Goal: Transaction & Acquisition: Purchase product/service

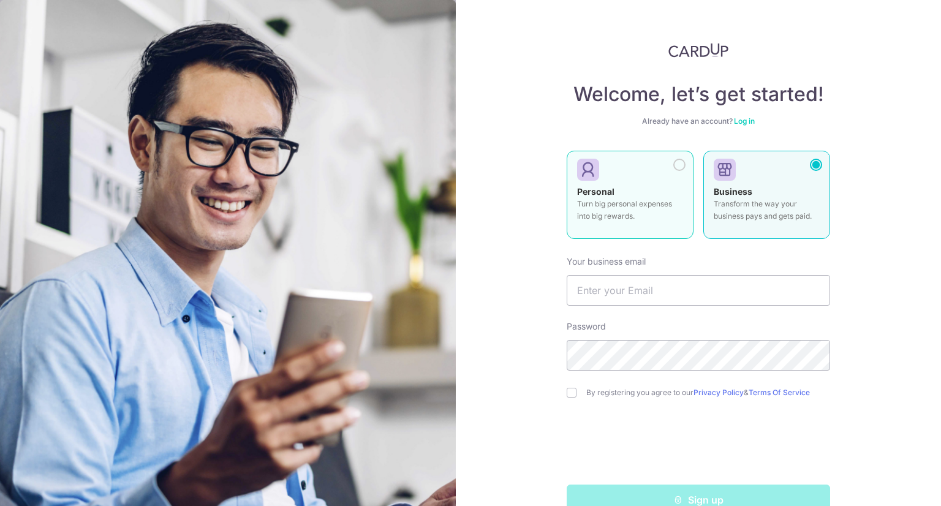
click at [637, 233] on label "Personal Turn big personal expenses into big rewards." at bounding box center [630, 195] width 127 height 88
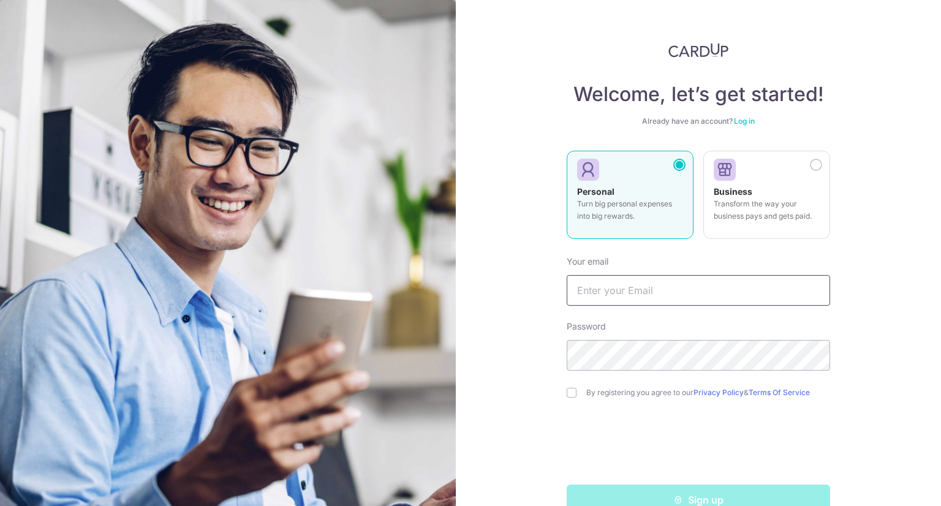
click at [640, 292] on input "text" at bounding box center [698, 290] width 263 height 31
type input "fariz.txn@gmail.com"
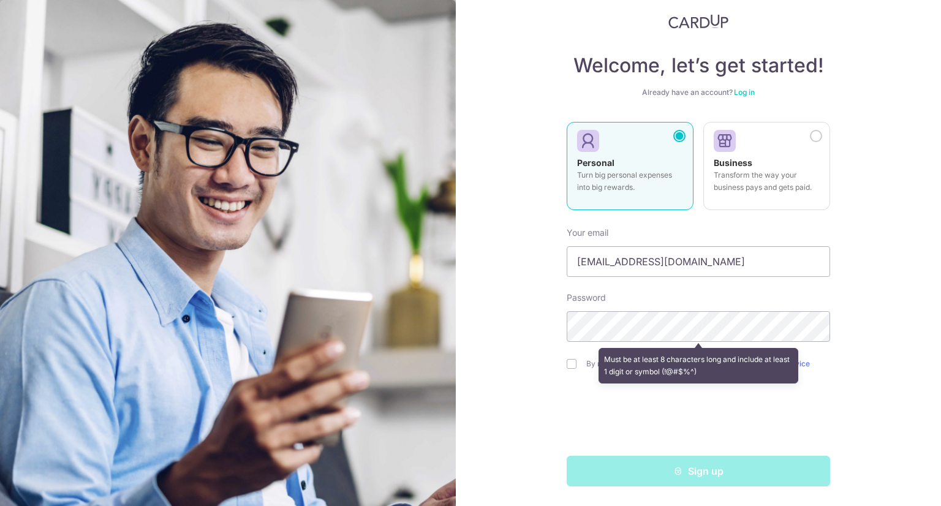
click at [719, 290] on form "Your email fariz.txn@gmail.com Password Must be at least 8 characters long and …" at bounding box center [698, 352] width 263 height 269
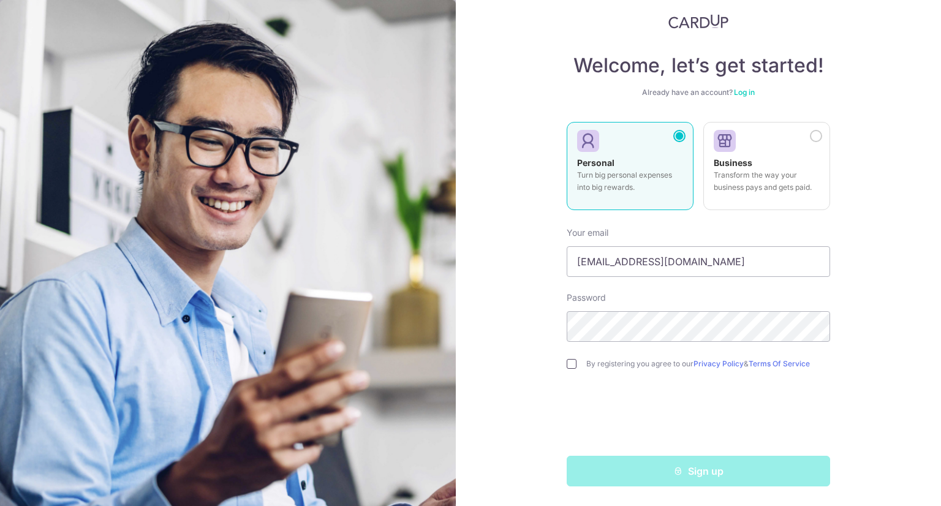
click at [568, 363] on input "checkbox" at bounding box center [572, 364] width 10 height 10
checkbox input "true"
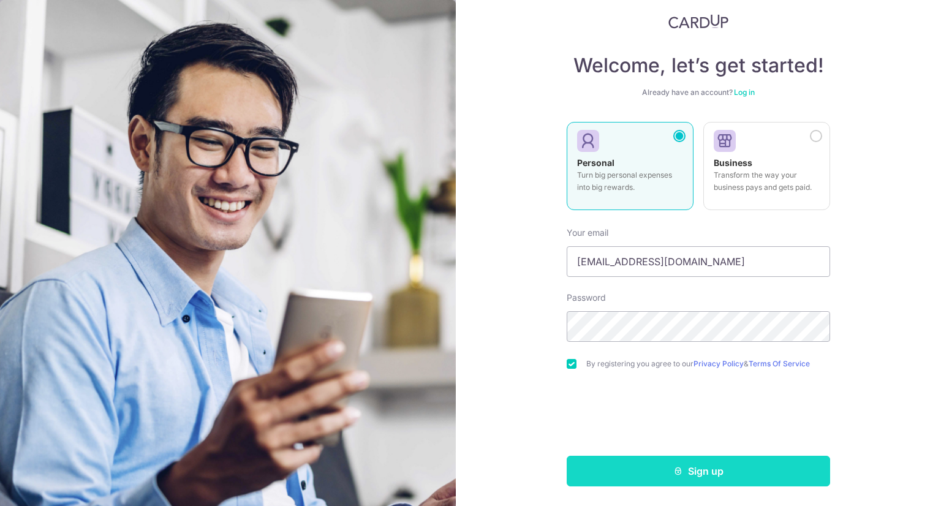
click at [662, 470] on button "Sign up" at bounding box center [698, 471] width 263 height 31
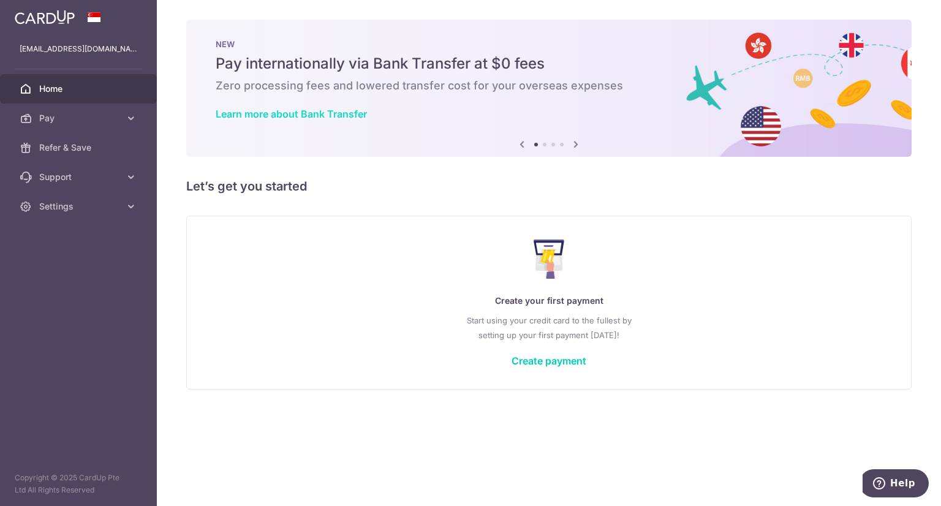
click at [269, 112] on link "Learn more about Bank Transfer" at bounding box center [291, 114] width 151 height 12
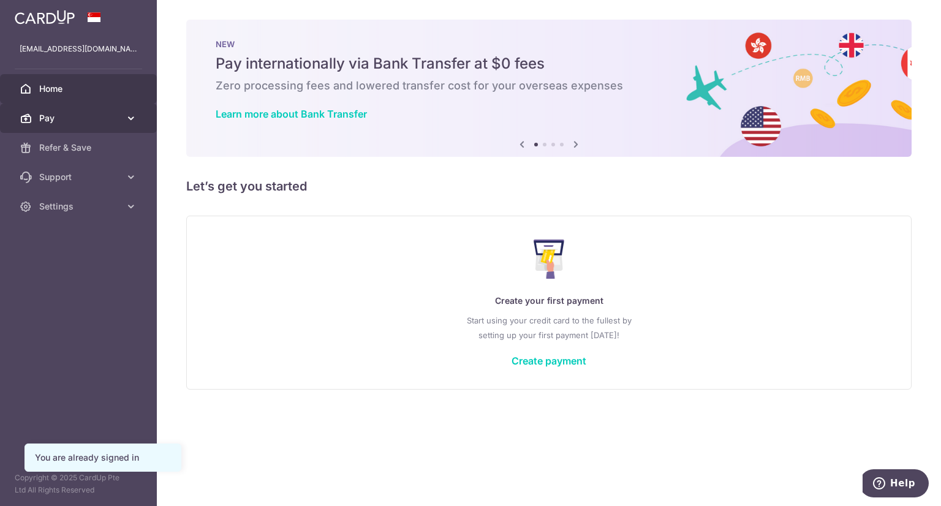
click at [132, 116] on icon at bounding box center [131, 118] width 12 height 12
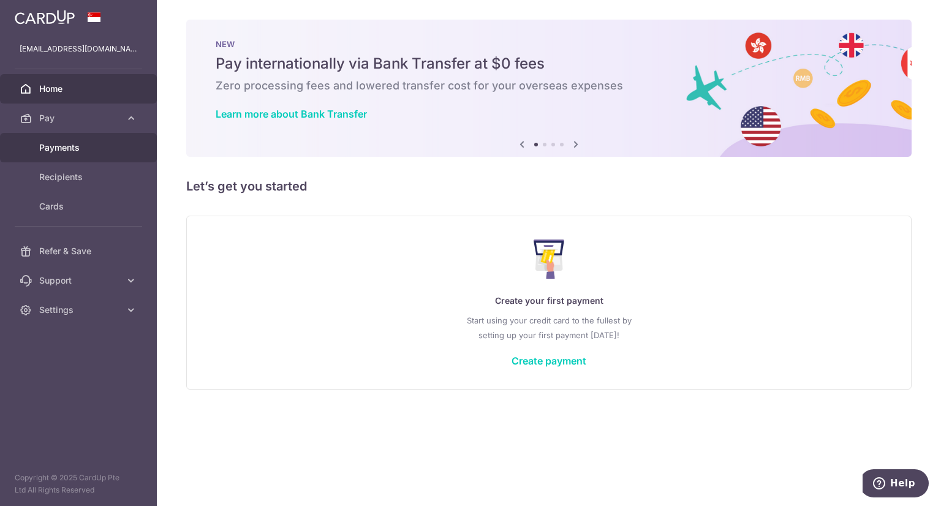
click at [89, 143] on span "Payments" at bounding box center [79, 148] width 81 height 12
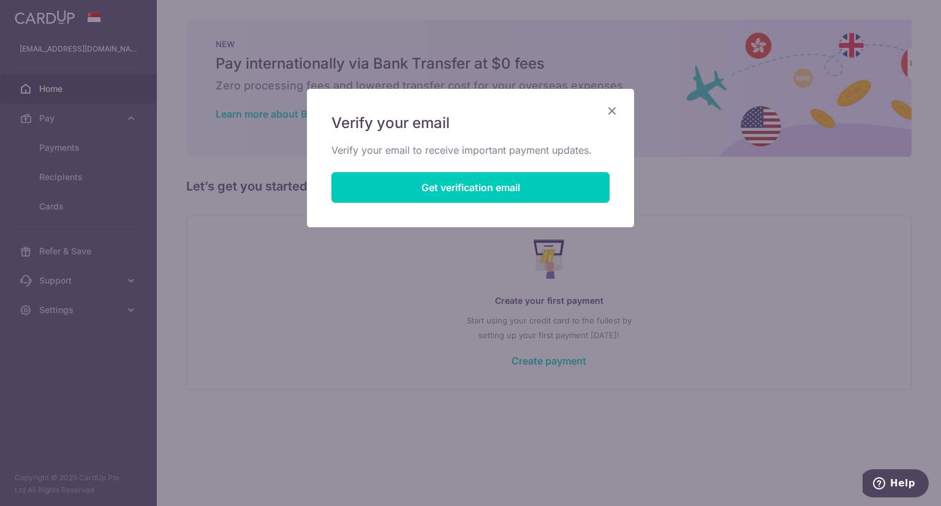
click at [613, 108] on icon "Close" at bounding box center [612, 110] width 15 height 15
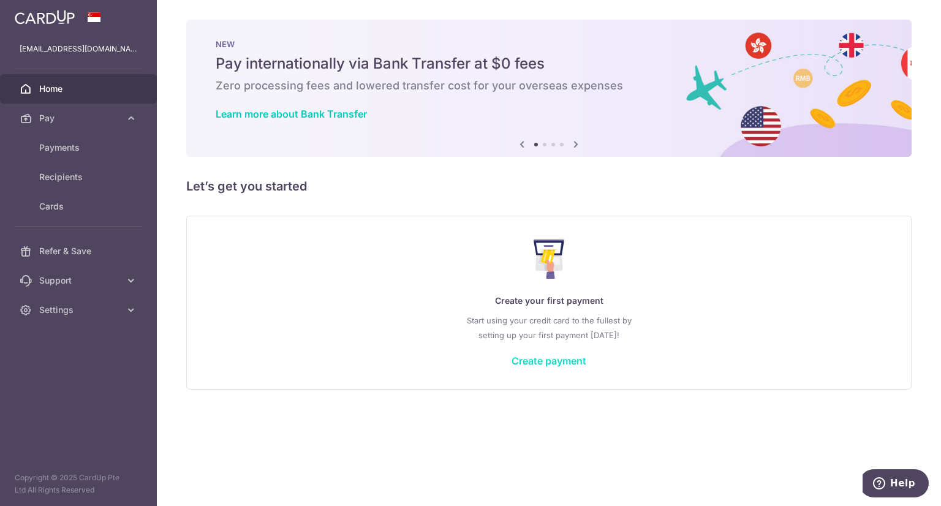
click at [539, 358] on link "Create payment" at bounding box center [549, 361] width 75 height 12
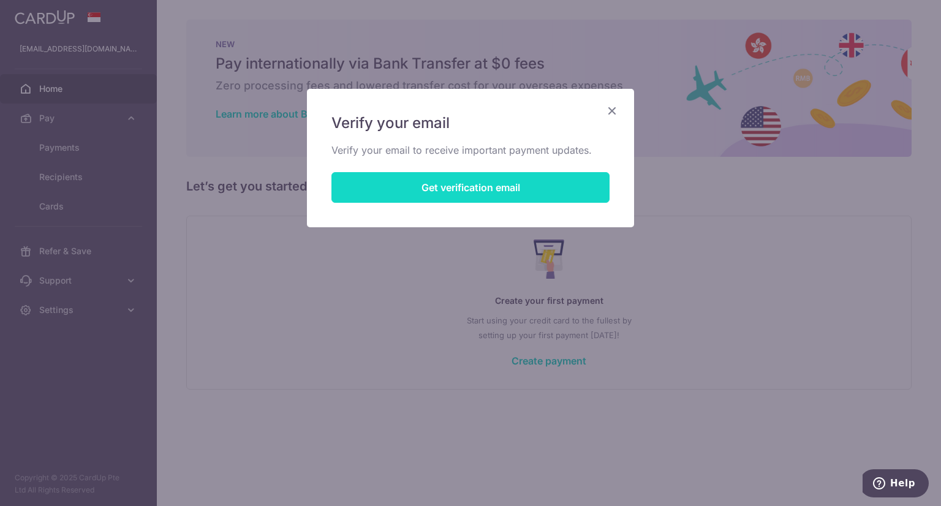
click at [476, 181] on button "Get verification email" at bounding box center [470, 187] width 278 height 31
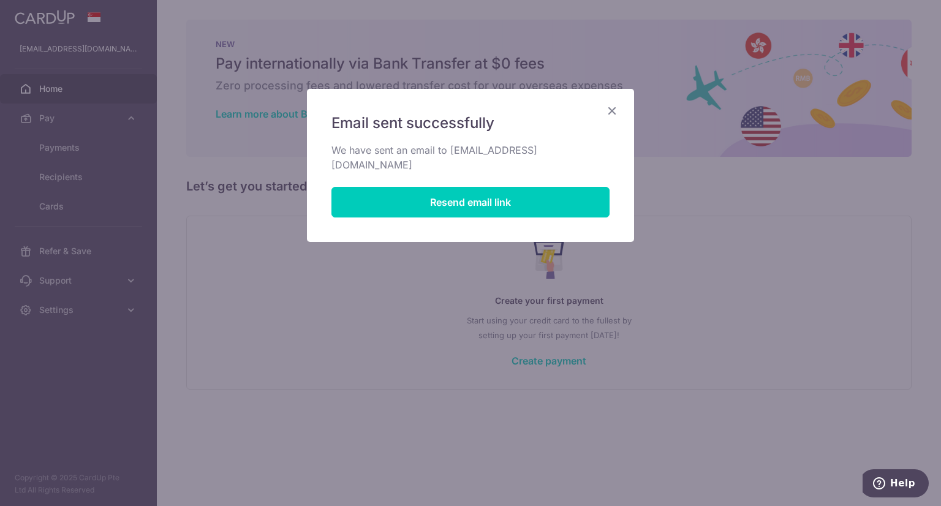
click at [613, 110] on icon "Close" at bounding box center [612, 110] width 15 height 15
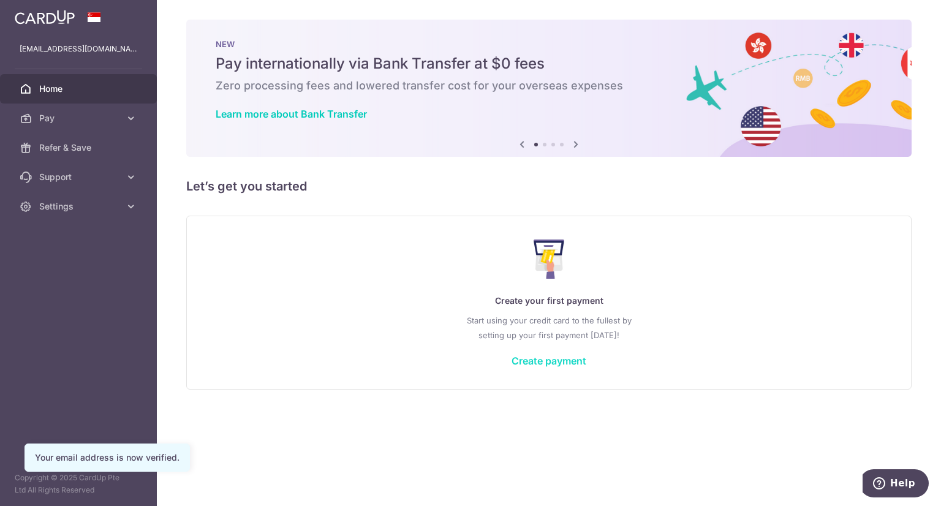
click at [526, 360] on link "Create payment" at bounding box center [549, 361] width 75 height 12
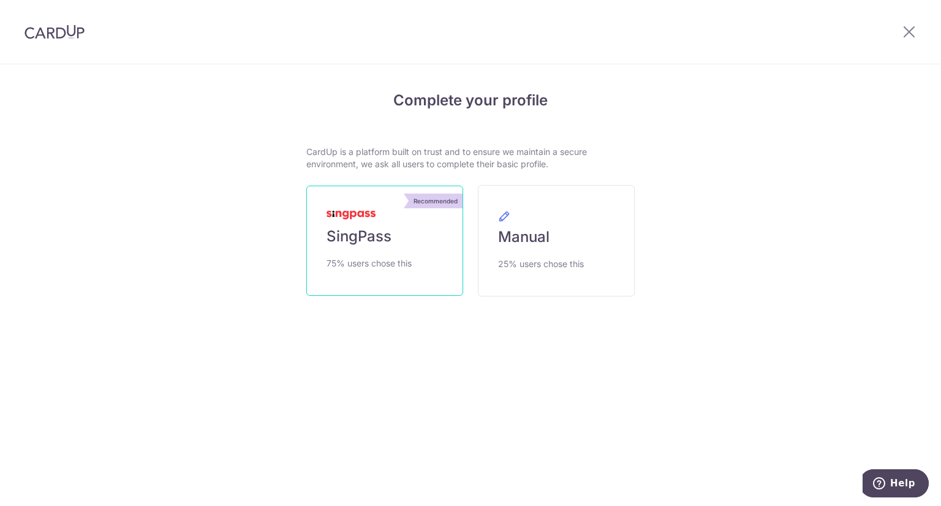
click at [352, 241] on span "SingPass" at bounding box center [359, 237] width 65 height 20
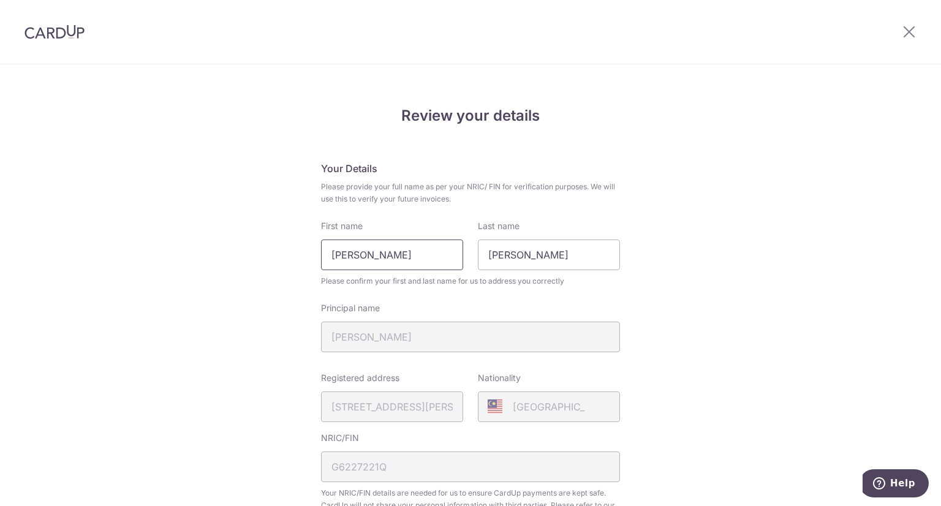
drag, startPoint x: 403, startPoint y: 255, endPoint x: 246, endPoint y: 265, distance: 157.1
click at [246, 265] on div "Review your details Your Details Please provide your full name as per your NRIC…" at bounding box center [470, 486] width 941 height 842
type input "[PERSON_NAME]"
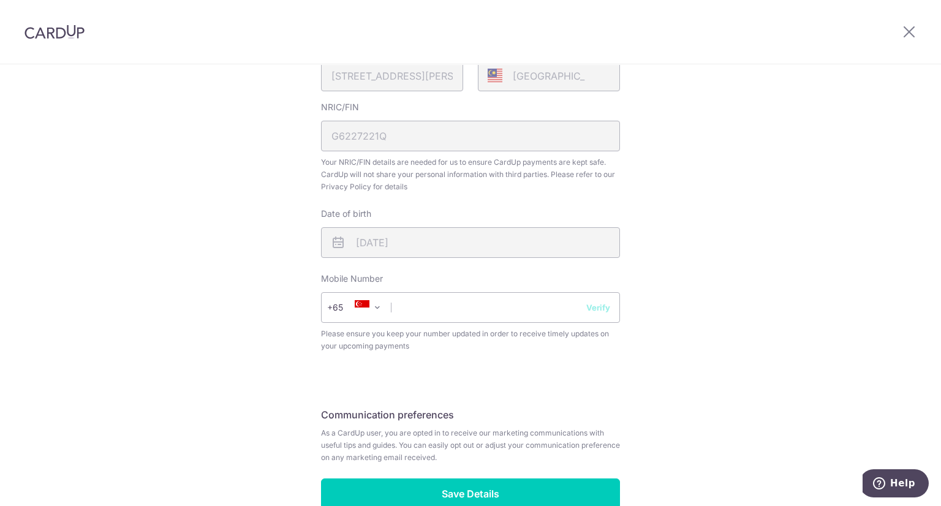
scroll to position [184, 0]
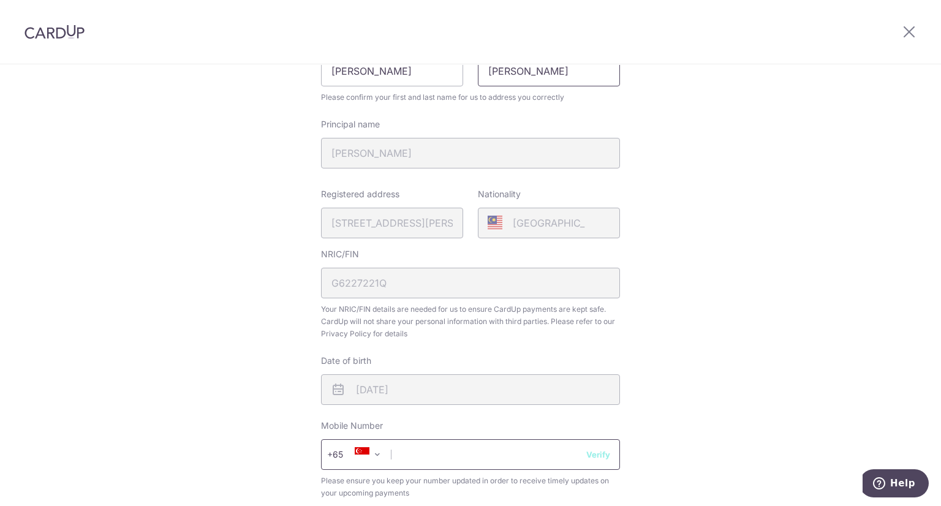
type input "[PERSON_NAME]"
click at [409, 456] on input "text" at bounding box center [470, 454] width 299 height 31
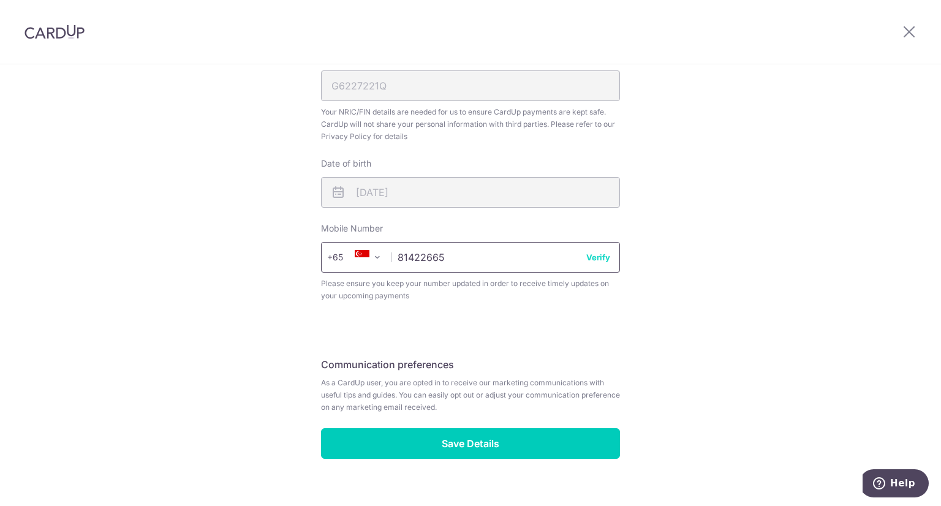
scroll to position [382, 0]
type input "81422665"
click at [597, 255] on button "Verify" at bounding box center [598, 257] width 24 height 12
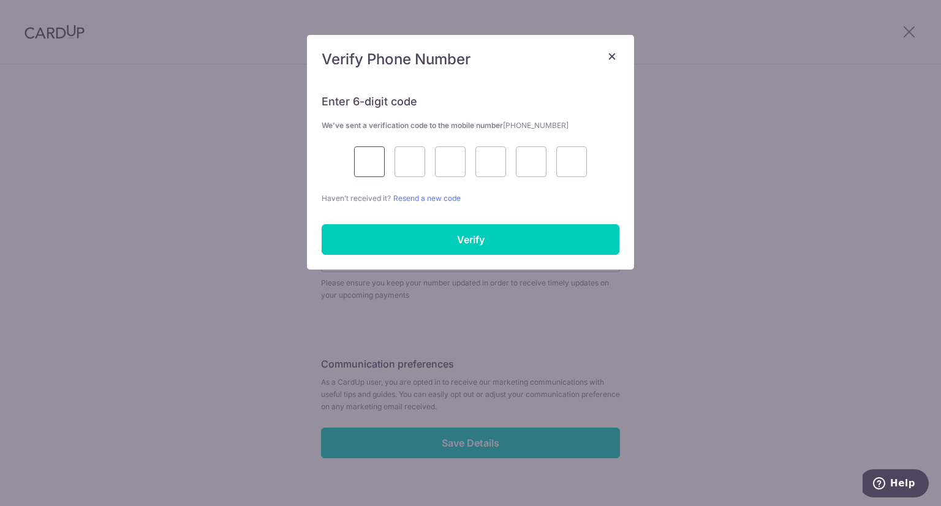
click at [376, 164] on input "text" at bounding box center [369, 161] width 31 height 31
type input "4"
type input "9"
type input "2"
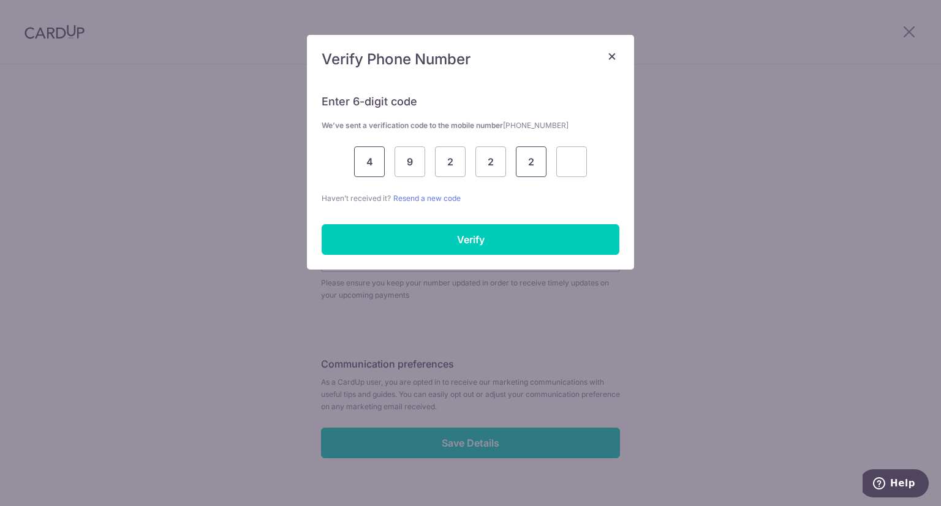
type input "2"
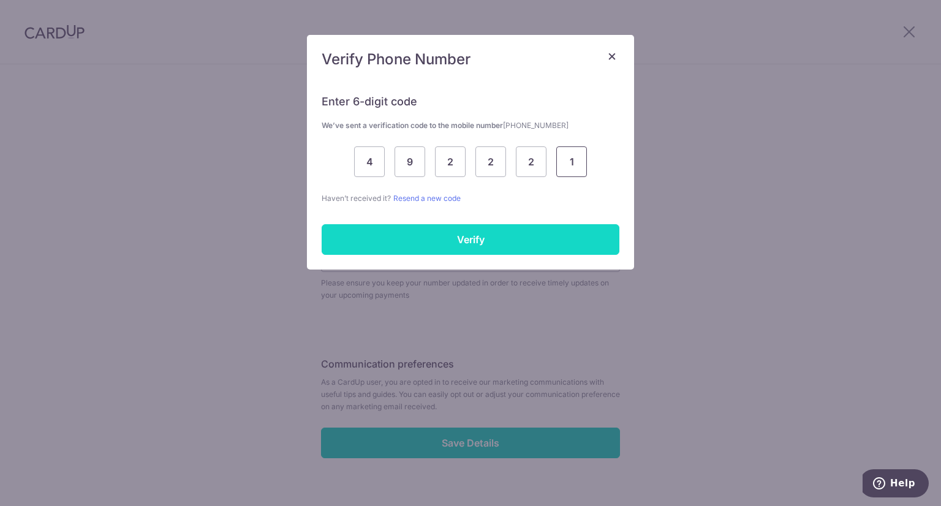
type input "1"
click at [461, 231] on input "Verify" at bounding box center [471, 239] width 298 height 31
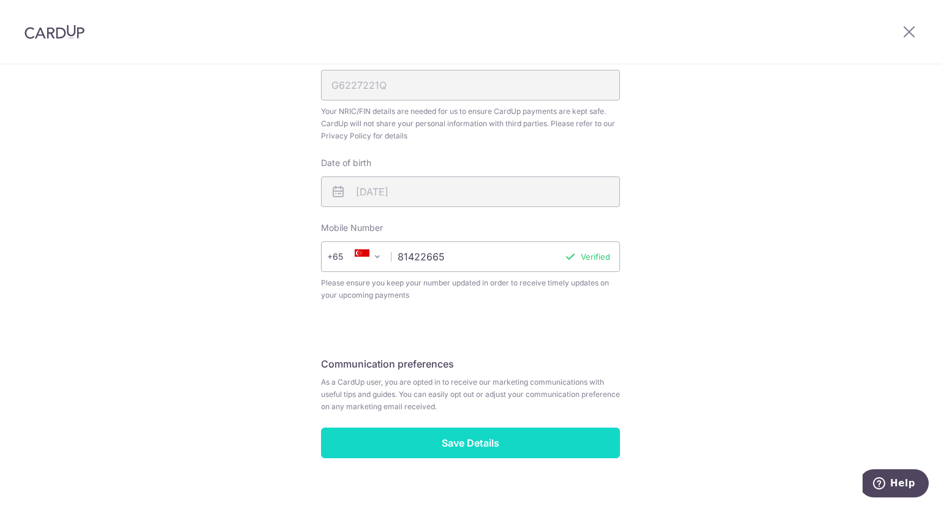
click at [490, 447] on input "Save Details" at bounding box center [470, 443] width 299 height 31
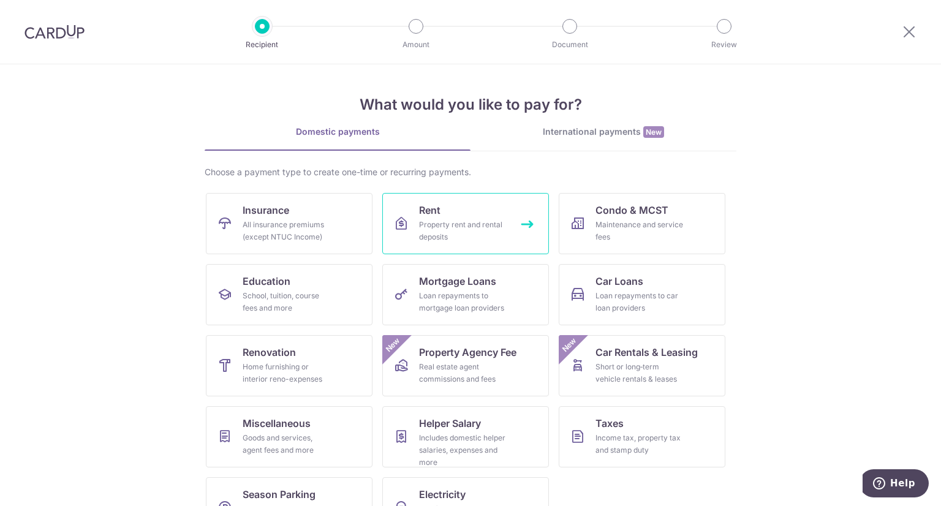
scroll to position [42, 0]
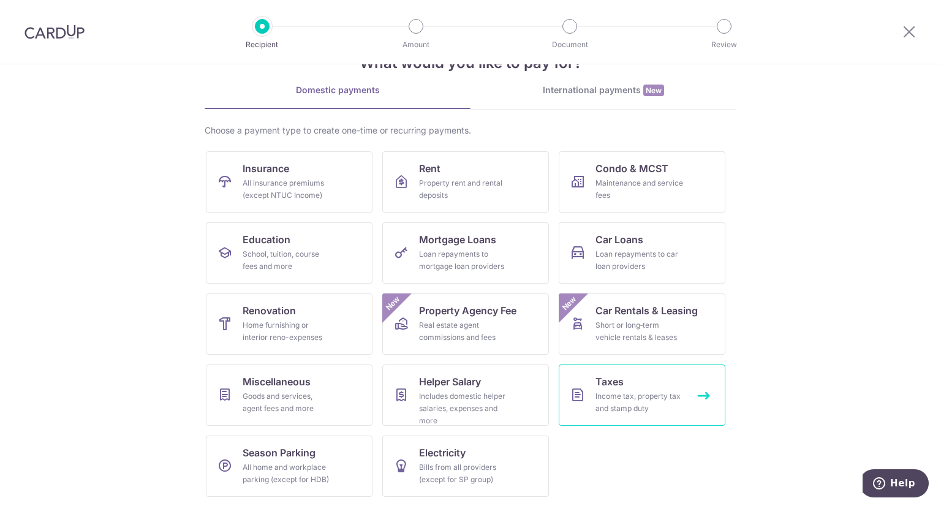
click at [630, 393] on div "Income tax, property tax and stamp duty" at bounding box center [640, 402] width 88 height 25
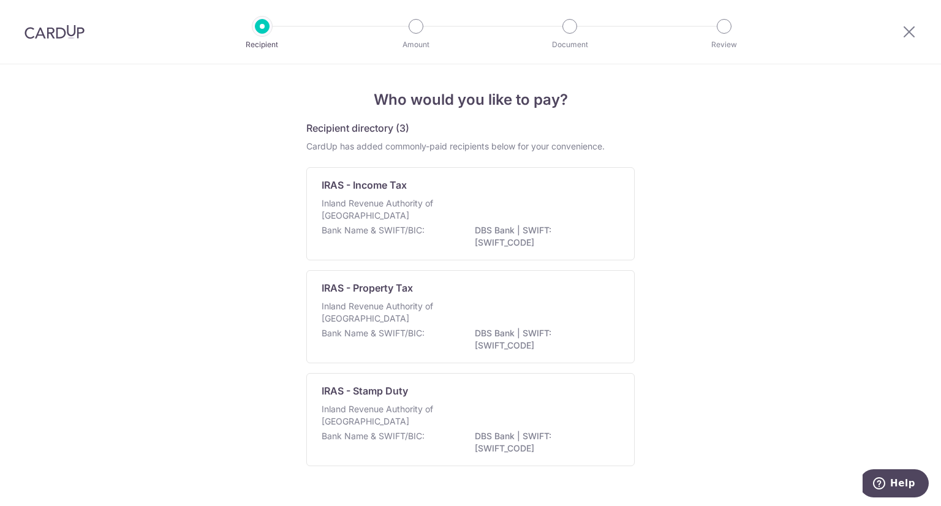
scroll to position [27, 0]
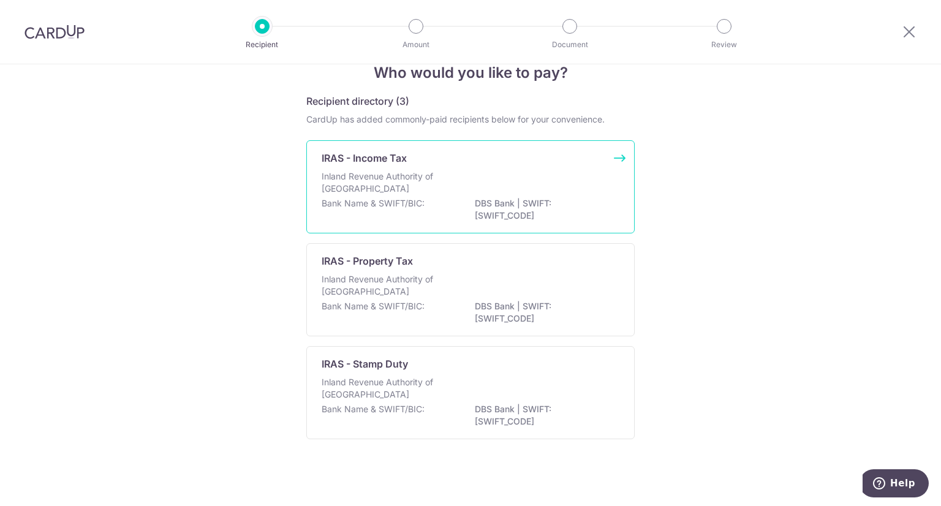
click at [537, 210] on p "DBS Bank | SWIFT: [SWIFT_CODE]" at bounding box center [543, 209] width 137 height 25
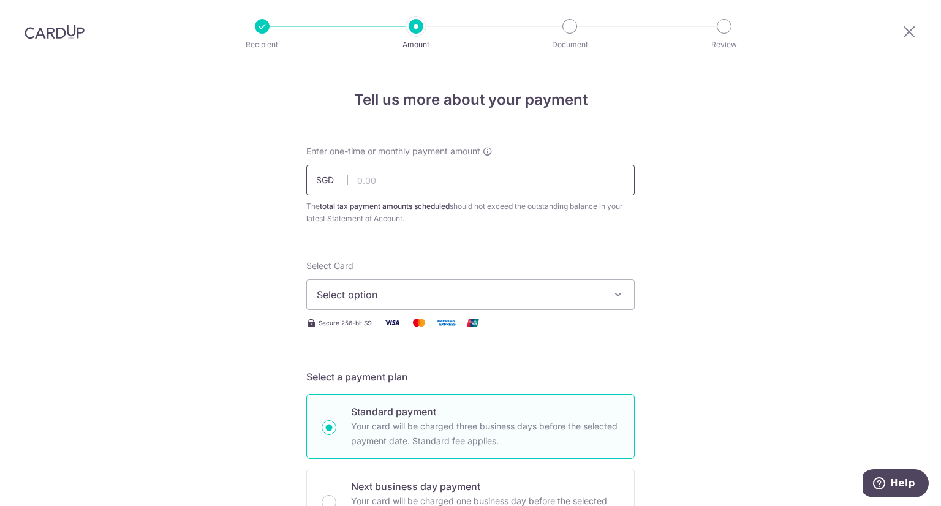
click at [418, 178] on input "text" at bounding box center [470, 180] width 328 height 31
type input "20,000.00"
click at [412, 295] on span "Select option" at bounding box center [460, 294] width 286 height 15
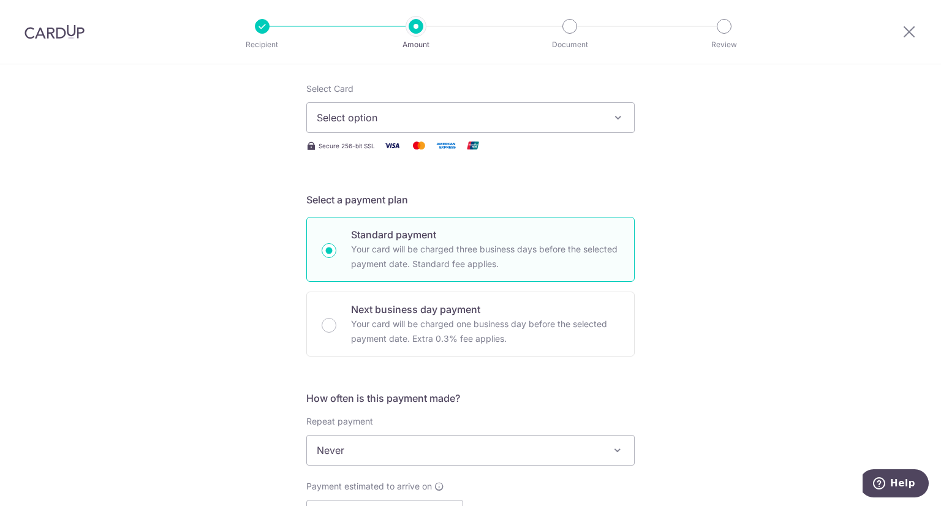
scroll to position [140, 0]
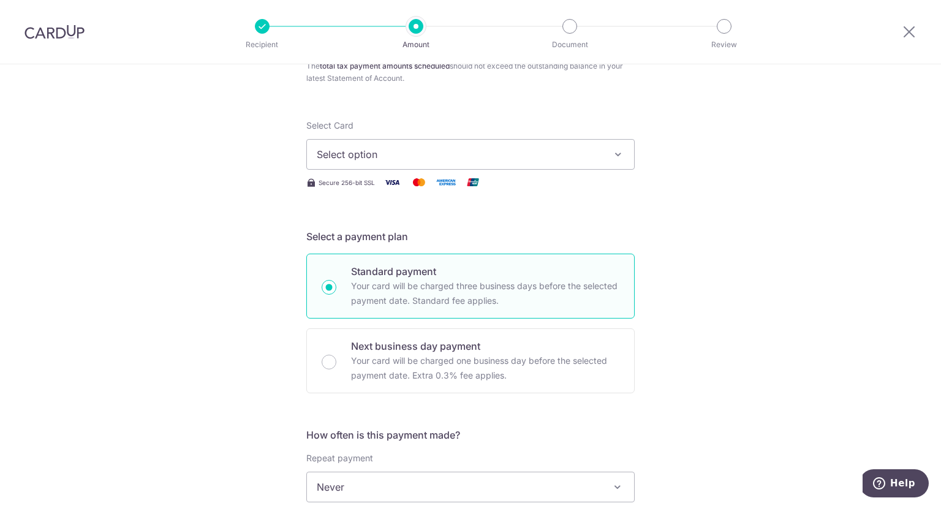
click at [601, 153] on button "Select option" at bounding box center [470, 154] width 328 height 31
click at [381, 188] on span "Add credit card" at bounding box center [482, 189] width 286 height 12
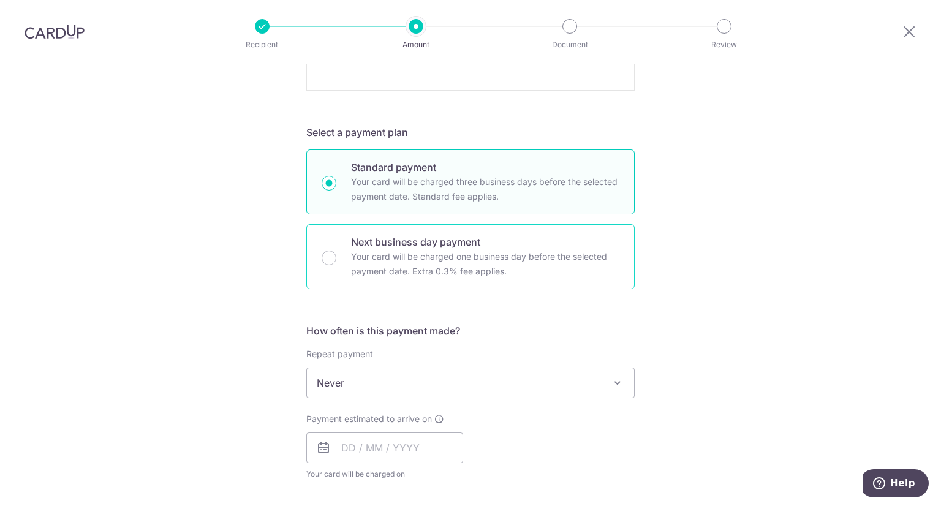
scroll to position [727, 0]
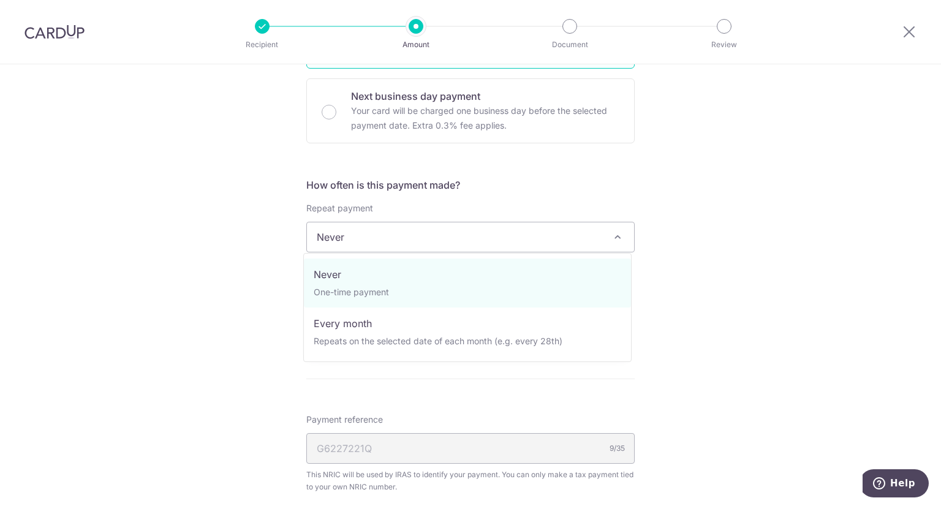
click at [410, 248] on span "Never" at bounding box center [470, 236] width 327 height 29
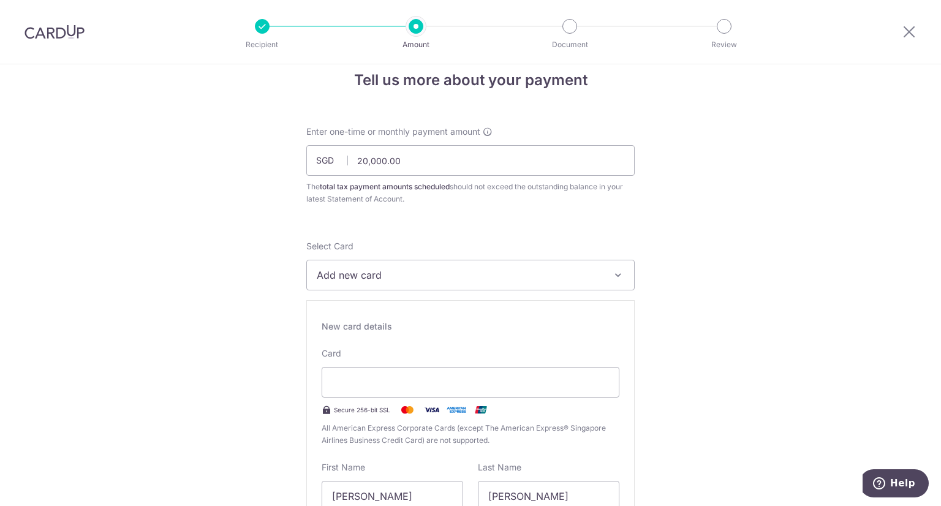
scroll to position [0, 0]
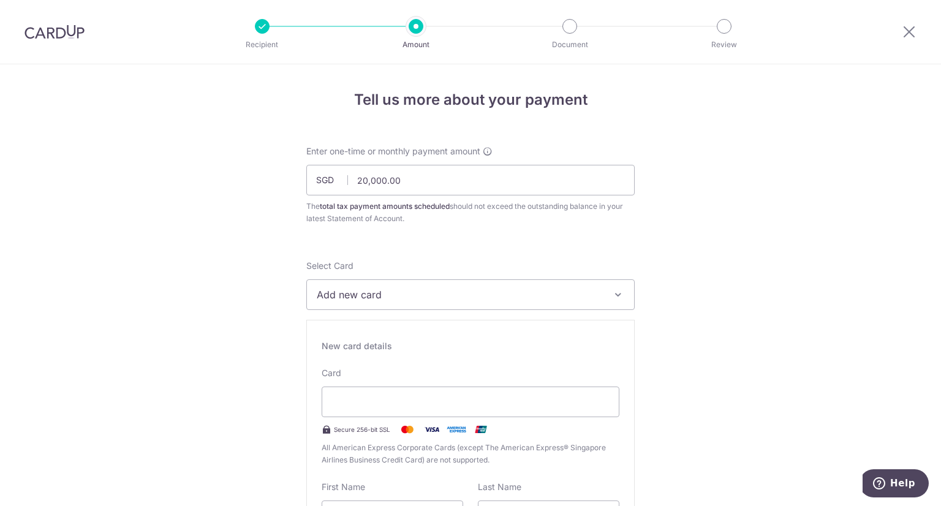
click at [56, 34] on img at bounding box center [55, 32] width 60 height 15
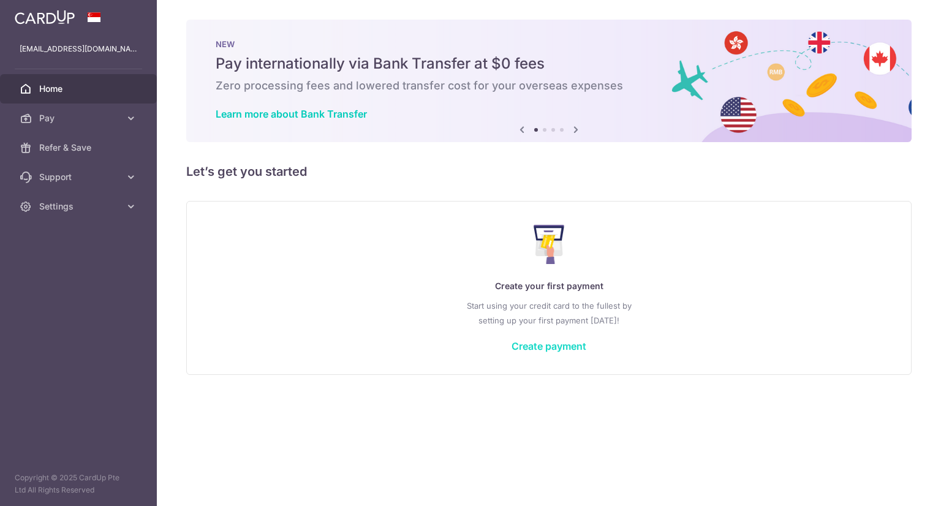
click at [531, 346] on link "Create payment" at bounding box center [549, 346] width 75 height 12
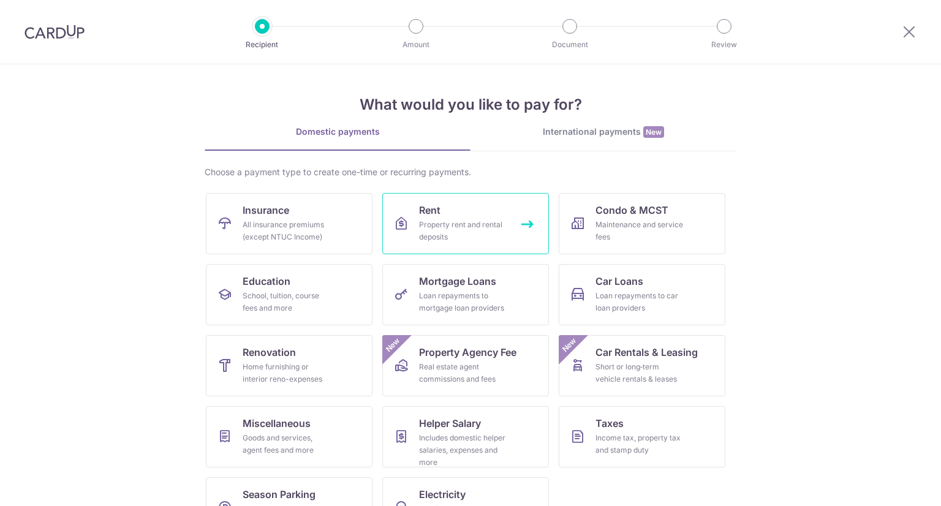
click at [419, 219] on div "Property rent and rental deposits" at bounding box center [463, 231] width 88 height 25
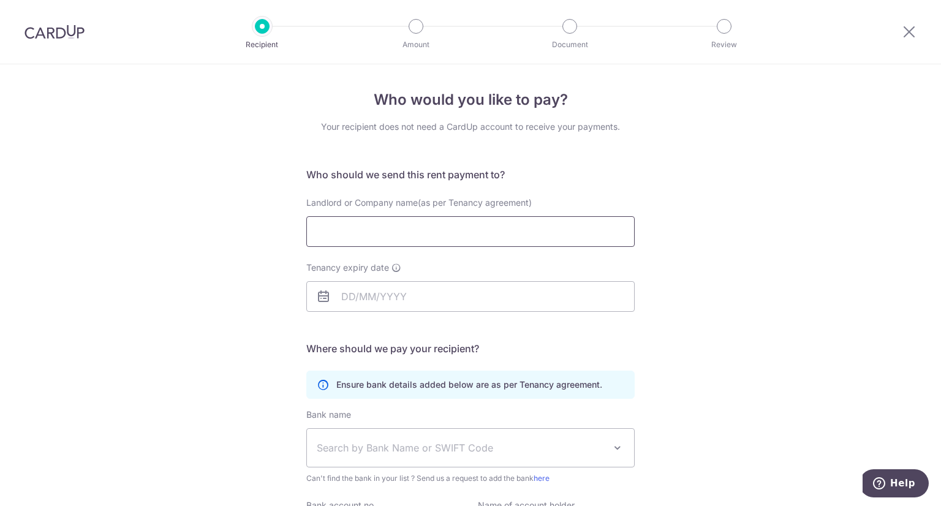
click at [414, 228] on input "Landlord or Company name(as per Tenancy agreement)" at bounding box center [470, 231] width 328 height 31
type input "[PERSON_NAME] KONG [PERSON_NAME]"
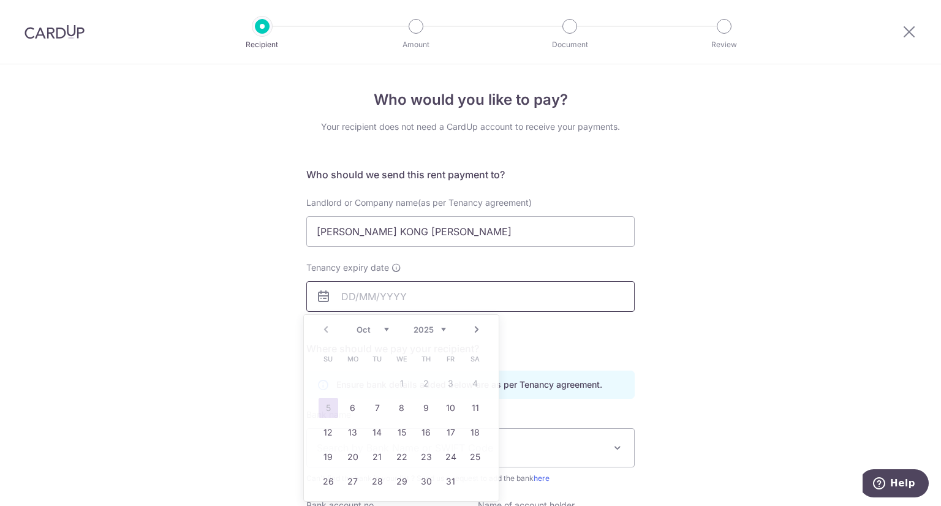
click at [456, 291] on input "Tenancy expiry date" at bounding box center [470, 296] width 328 height 31
click at [441, 330] on select "2025 2026 2027 2028 2029 2030 2031 2032 2033 2034 2035" at bounding box center [430, 330] width 32 height 10
click at [385, 333] on select "Jan Feb Mar Apr May Jun [DATE] Aug Sep Oct Nov Dec" at bounding box center [373, 330] width 32 height 10
click at [452, 484] on link "31" at bounding box center [451, 482] width 20 height 20
type input "[DATE]"
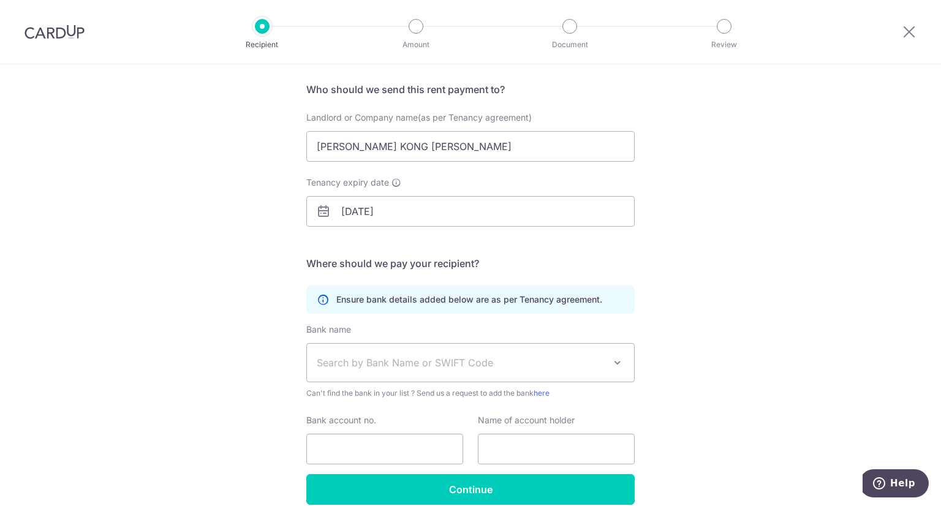
scroll to position [88, 0]
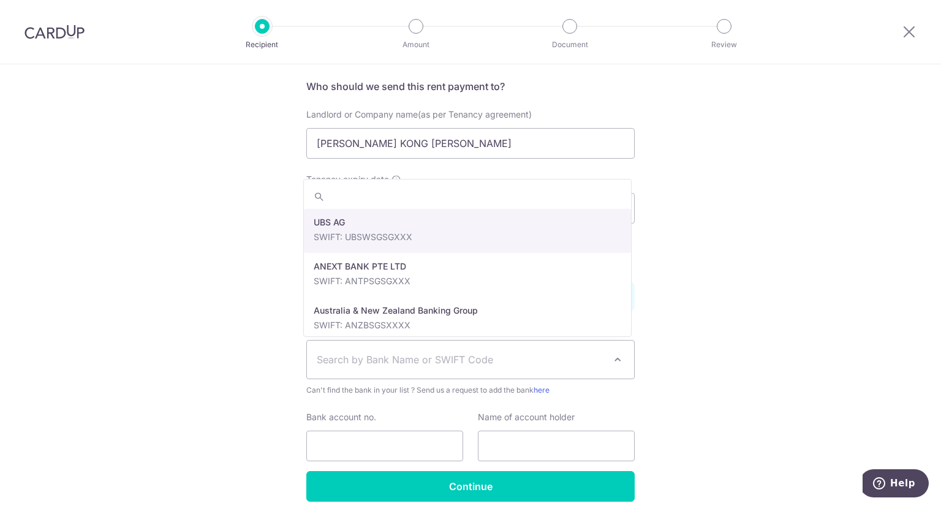
click at [390, 356] on span "Search by Bank Name or SWIFT Code" at bounding box center [461, 359] width 288 height 15
click at [684, 216] on div "Who would you like to pay? Your recipient does not need a CardUp account to rec…" at bounding box center [470, 267] width 941 height 583
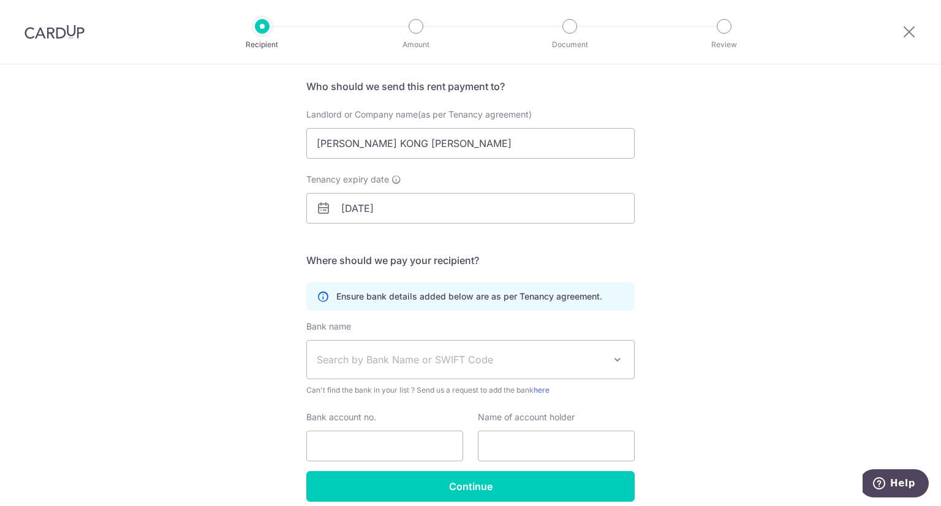
click at [69, 30] on img at bounding box center [55, 32] width 60 height 15
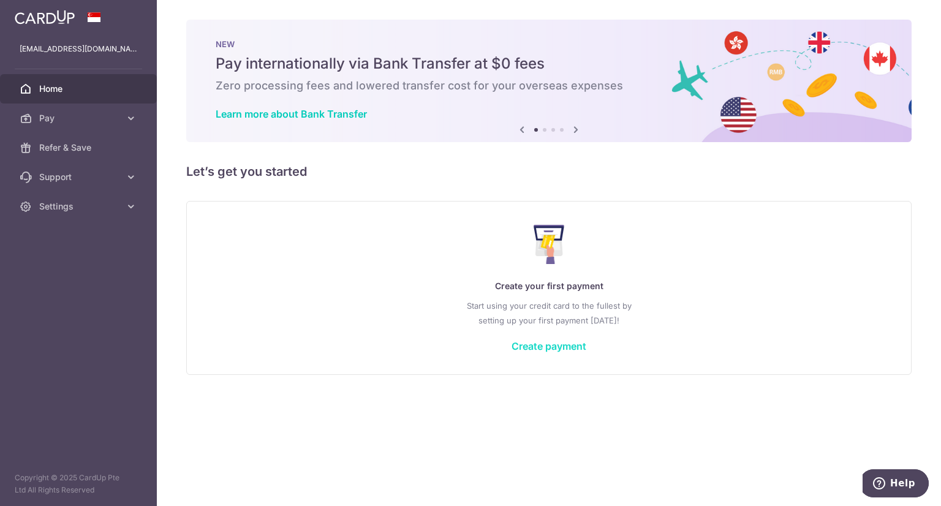
click at [556, 347] on link "Create payment" at bounding box center [549, 346] width 75 height 12
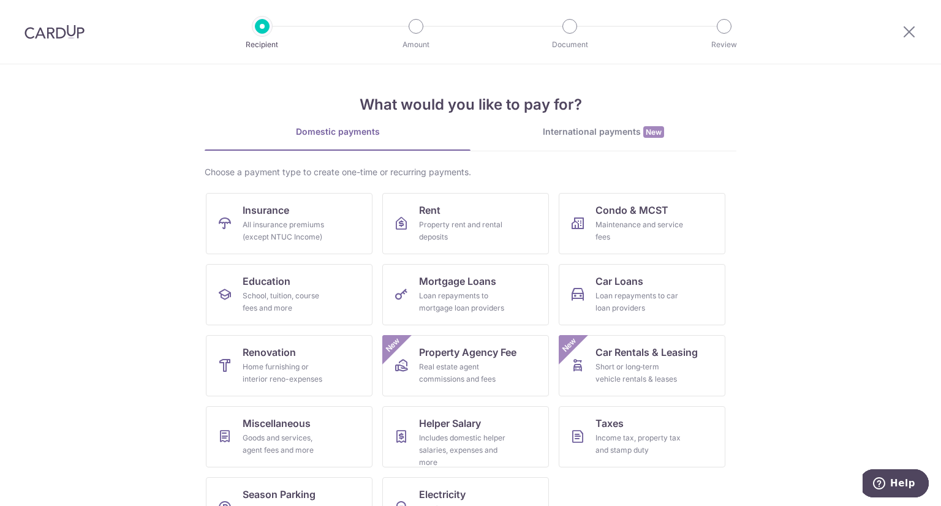
scroll to position [42, 0]
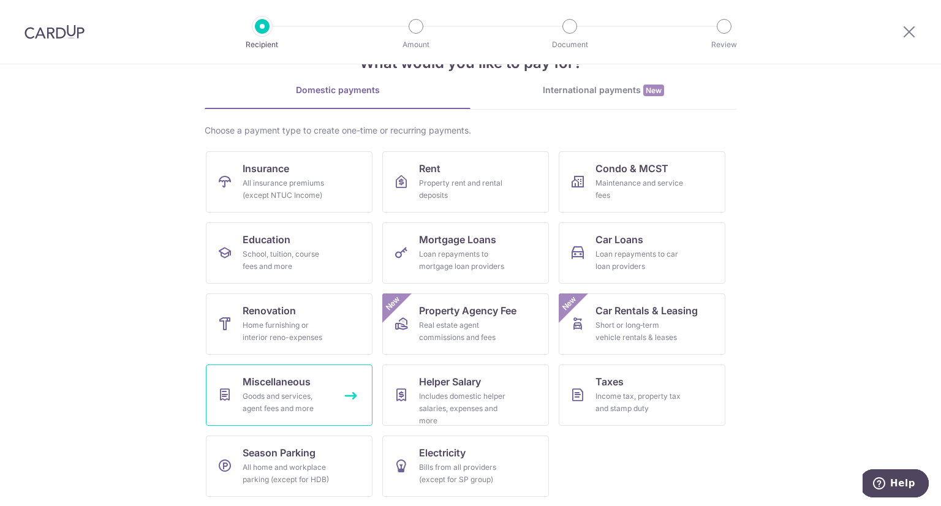
click at [276, 383] on span "Miscellaneous" at bounding box center [277, 381] width 68 height 15
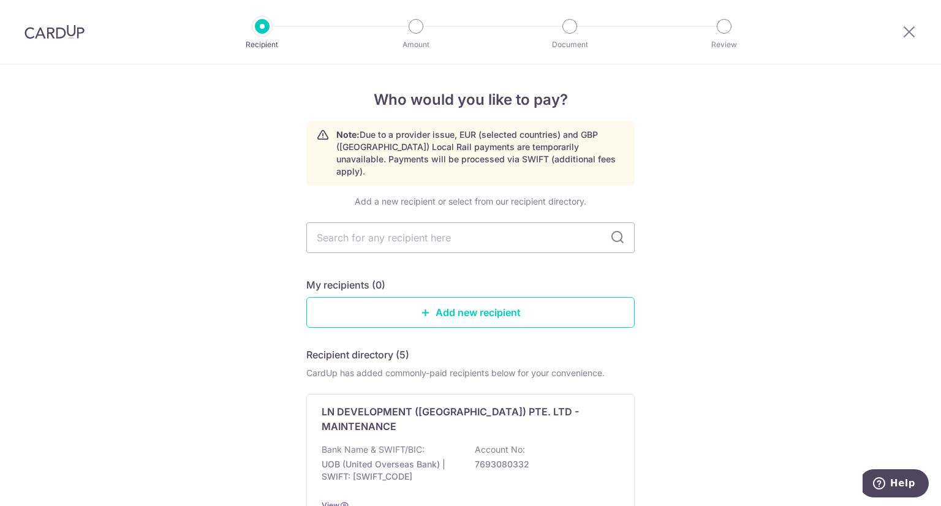
click at [63, 25] on img at bounding box center [55, 32] width 60 height 15
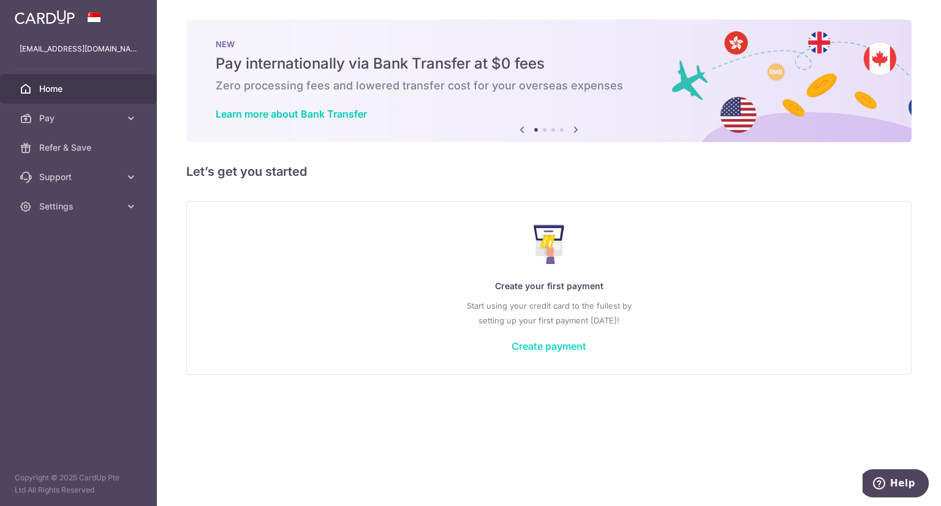
click at [554, 349] on link "Create payment" at bounding box center [549, 346] width 75 height 12
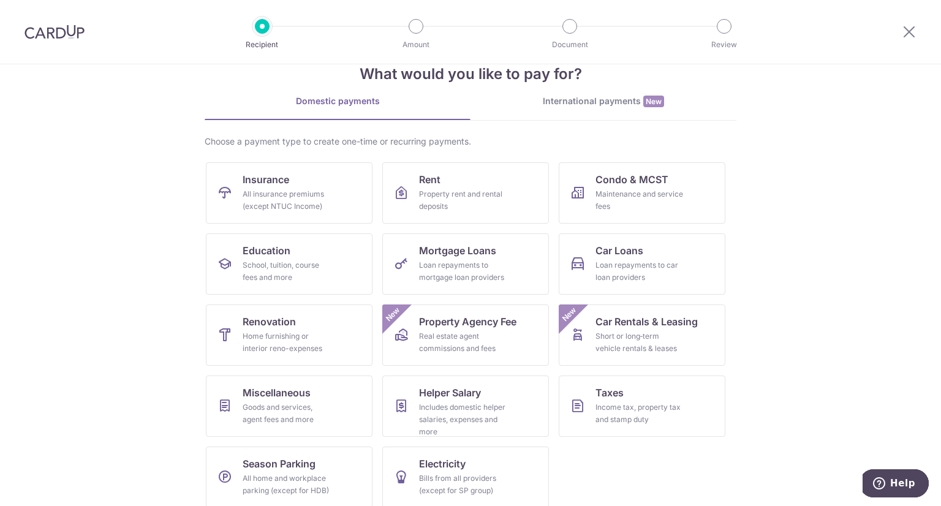
scroll to position [42, 0]
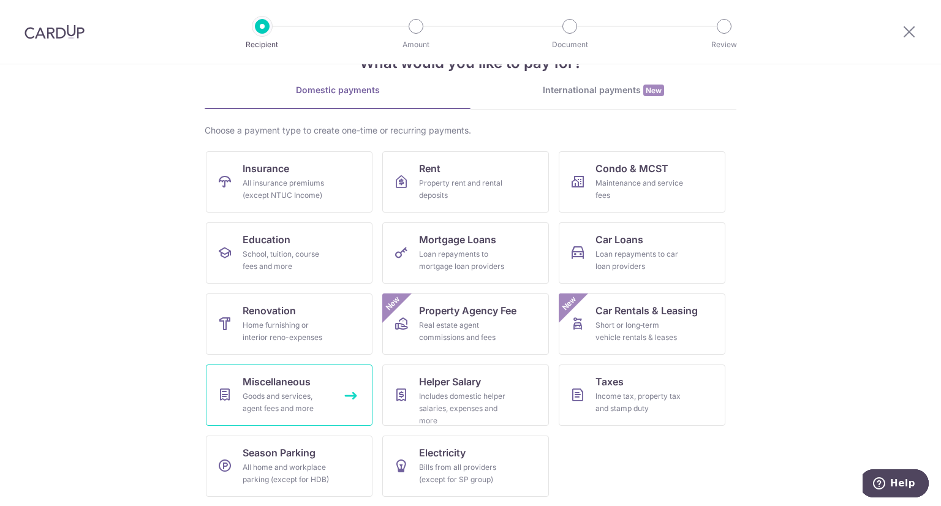
click at [321, 413] on div "Goods and services, agent fees and more" at bounding box center [287, 402] width 88 height 25
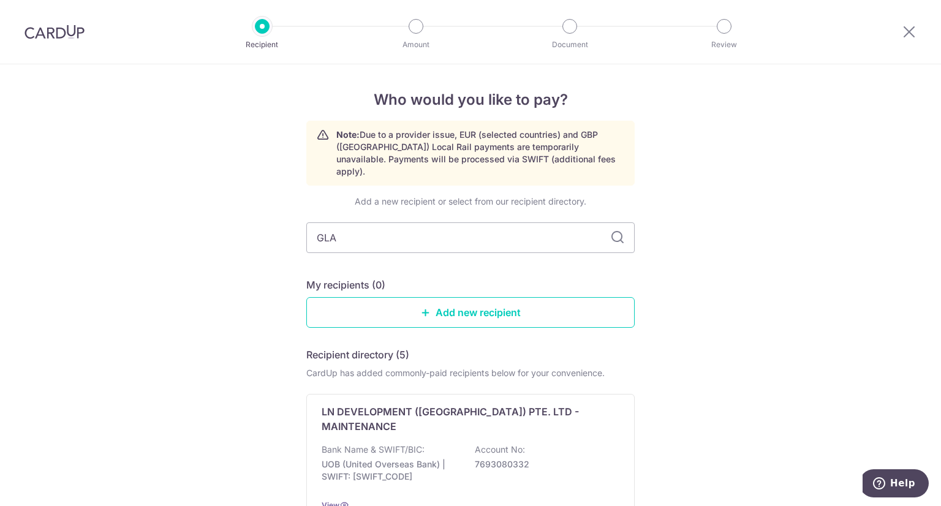
type input "GLAD"
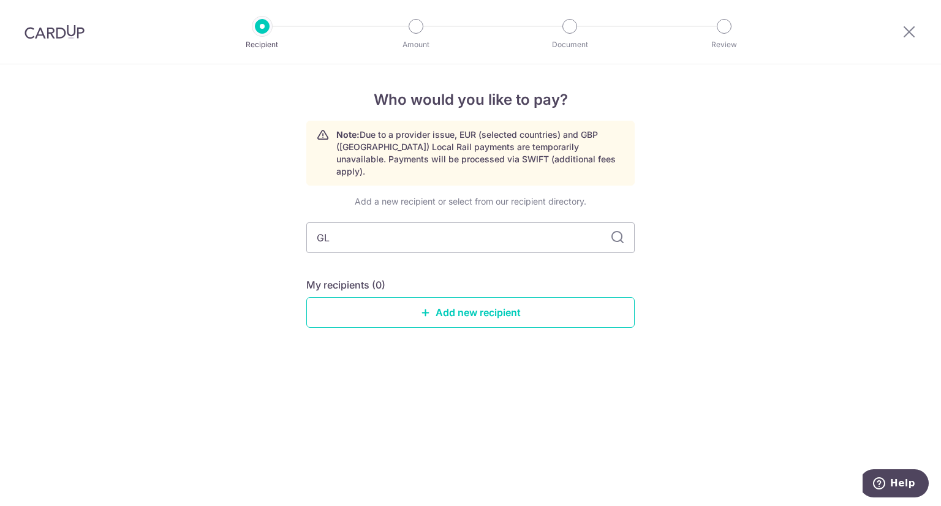
type input "G"
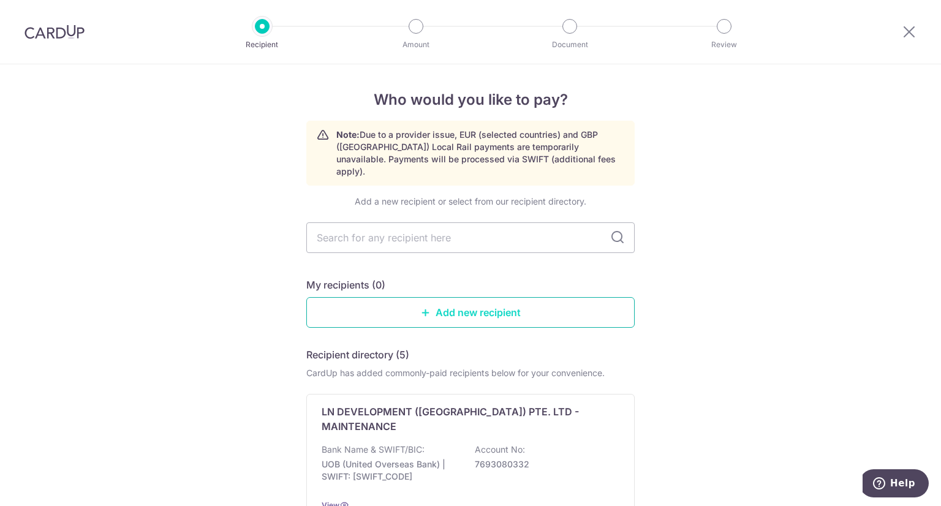
click at [480, 304] on link "Add new recipient" at bounding box center [470, 312] width 328 height 31
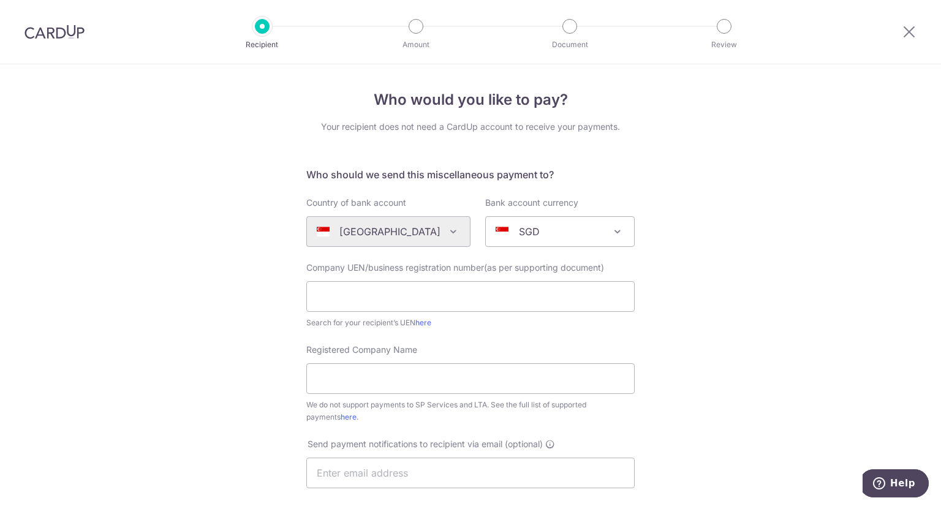
click at [67, 31] on img at bounding box center [55, 32] width 60 height 15
